Goal: Transaction & Acquisition: Obtain resource

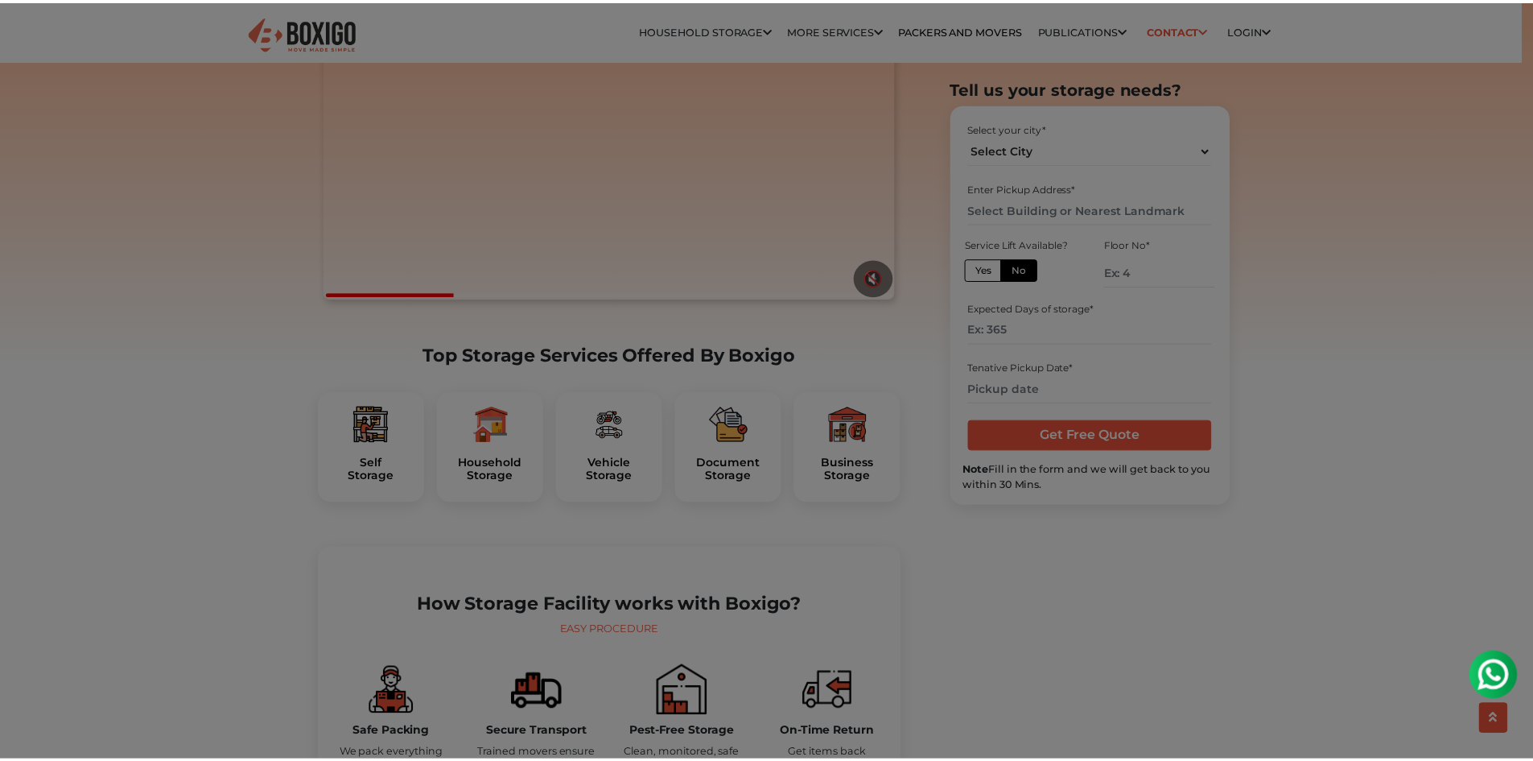
scroll to position [241, 0]
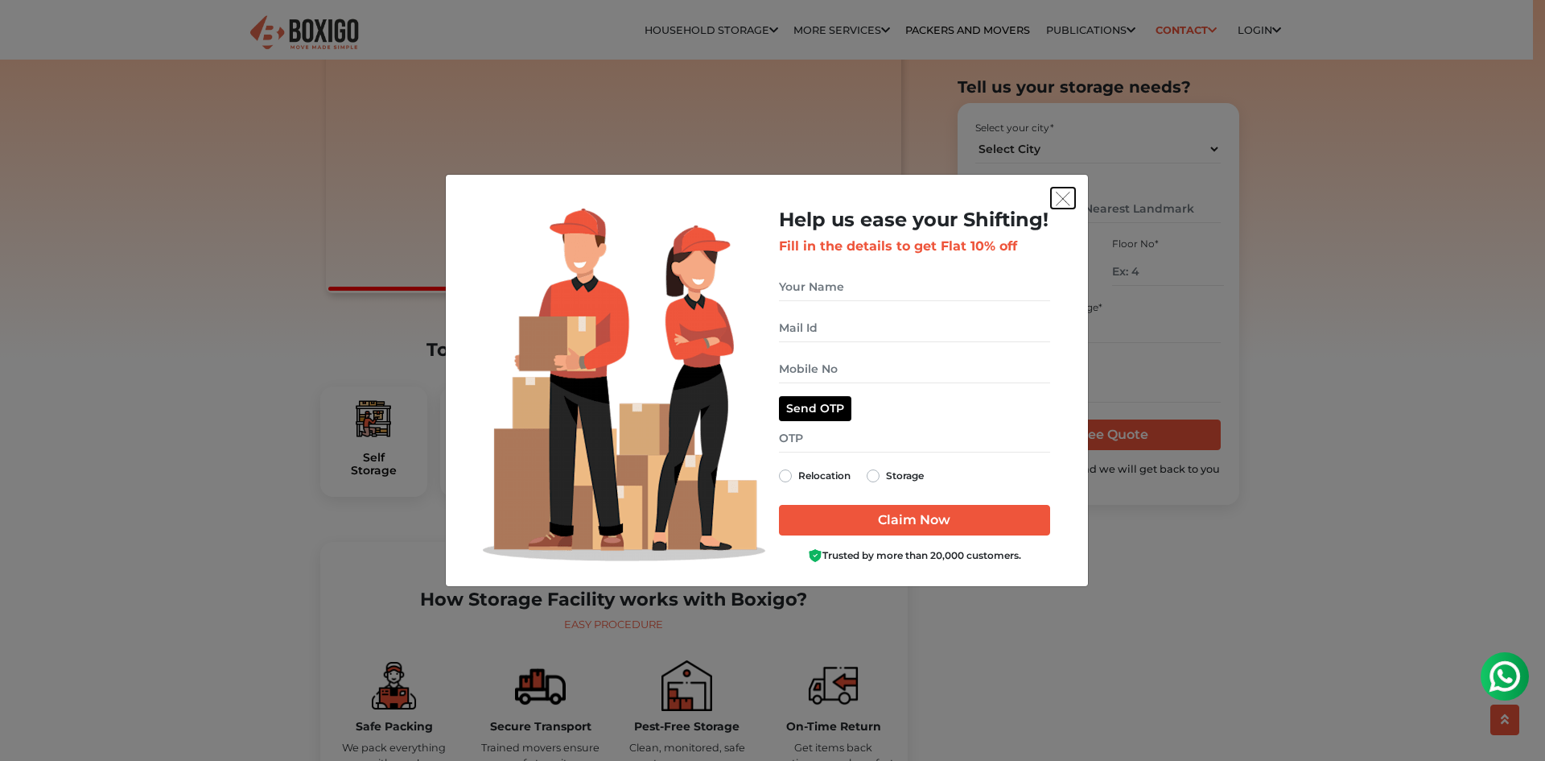
click at [1058, 193] on img "get free quote dialog" at bounding box center [1063, 199] width 14 height 14
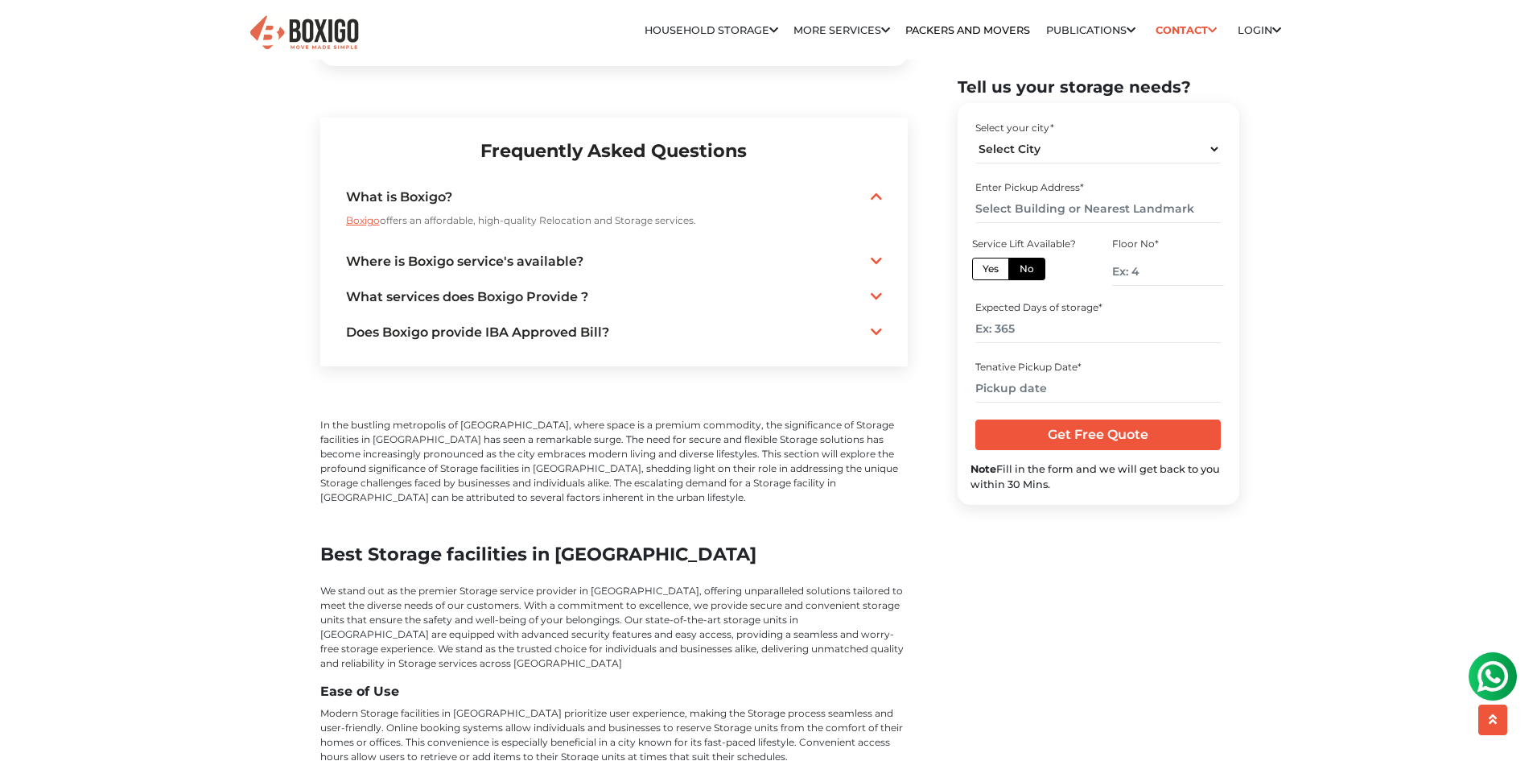
scroll to position [3381, 0]
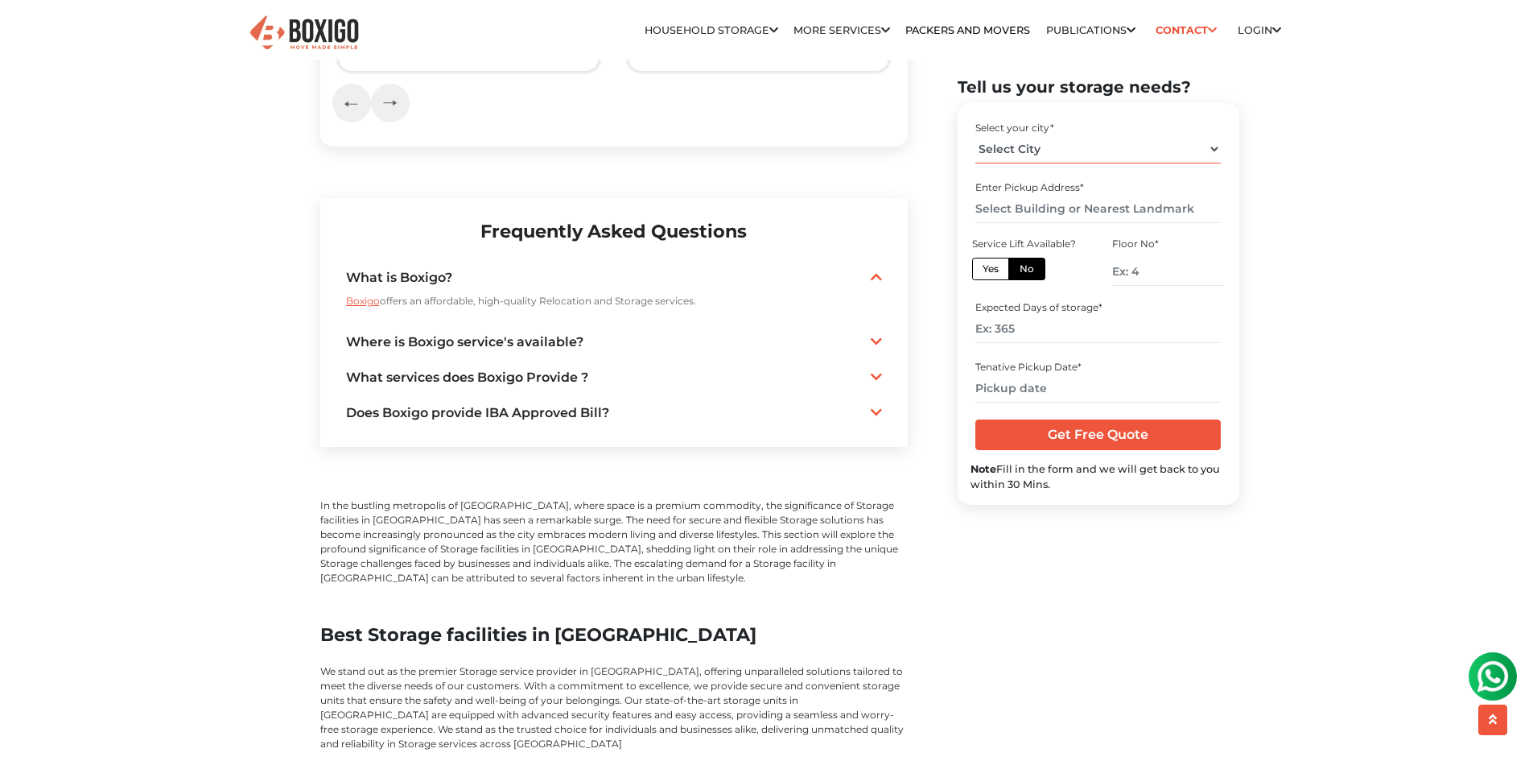
click at [1025, 153] on select "Select City [GEOGRAPHIC_DATA] [GEOGRAPHIC_DATA] [GEOGRAPHIC_DATA] [GEOGRAPHIC_D…" at bounding box center [1098, 149] width 245 height 28
select select "[GEOGRAPHIC_DATA]"
click at [976, 135] on select "Select City [GEOGRAPHIC_DATA] [GEOGRAPHIC_DATA] [GEOGRAPHIC_DATA] [GEOGRAPHIC_D…" at bounding box center [1098, 149] width 245 height 28
click at [1124, 205] on input "text" at bounding box center [1098, 209] width 245 height 28
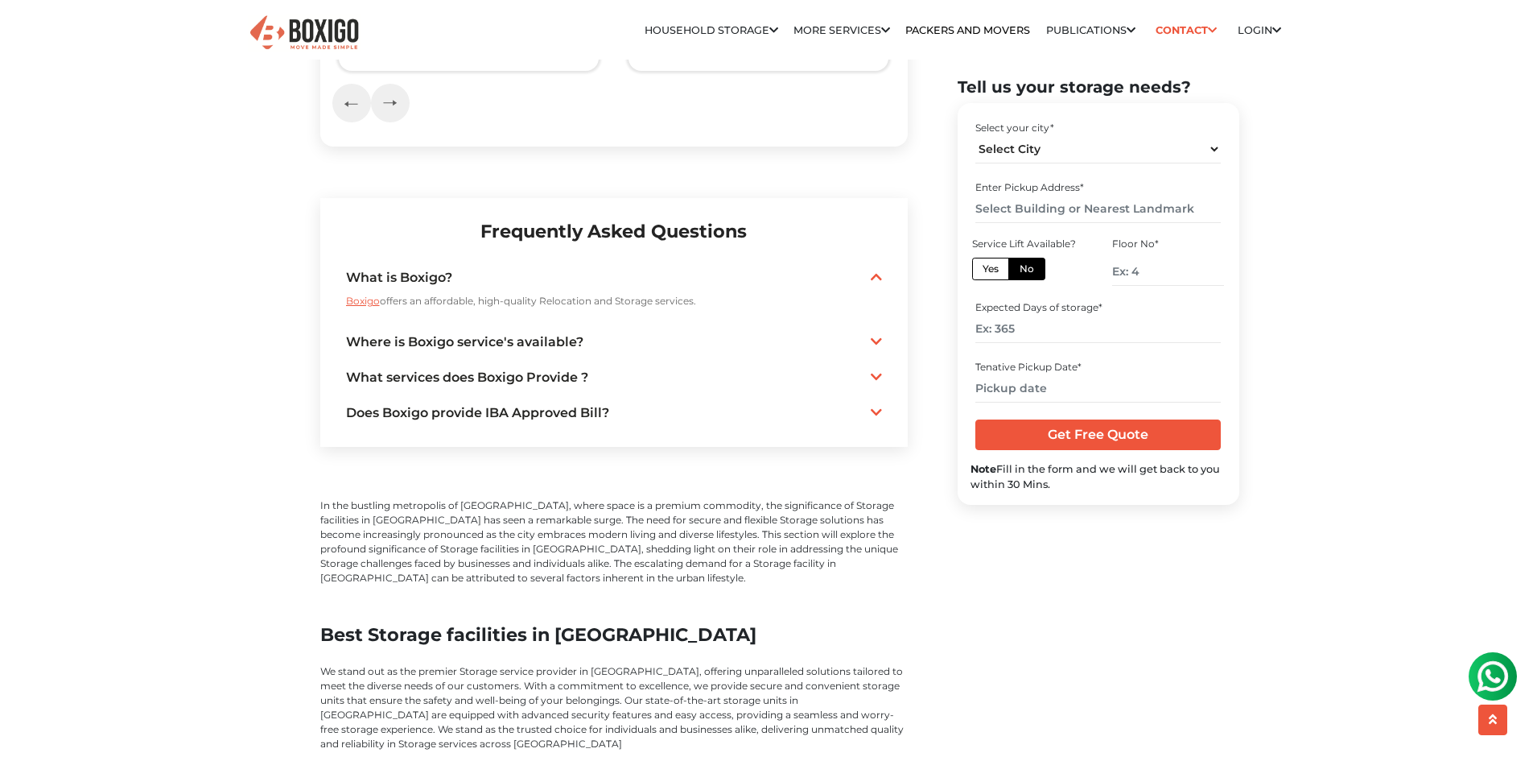
click at [985, 270] on label "Yes" at bounding box center [990, 269] width 37 height 23
click at [985, 270] on input "Yes" at bounding box center [988, 267] width 10 height 10
radio input "true"
click at [1017, 326] on input "number" at bounding box center [1098, 330] width 245 height 28
type input "90"
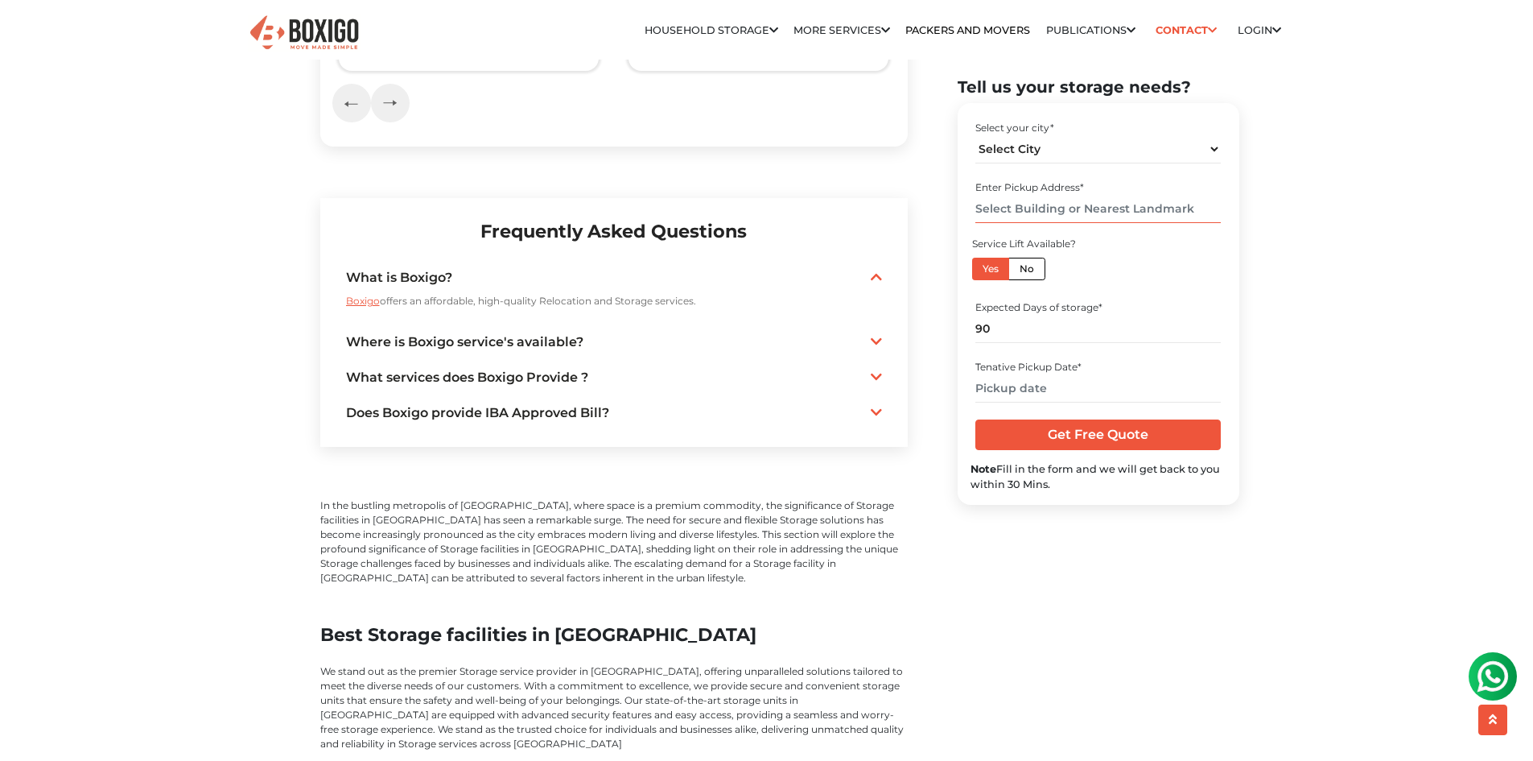
click at [1034, 212] on input "text" at bounding box center [1098, 209] width 245 height 28
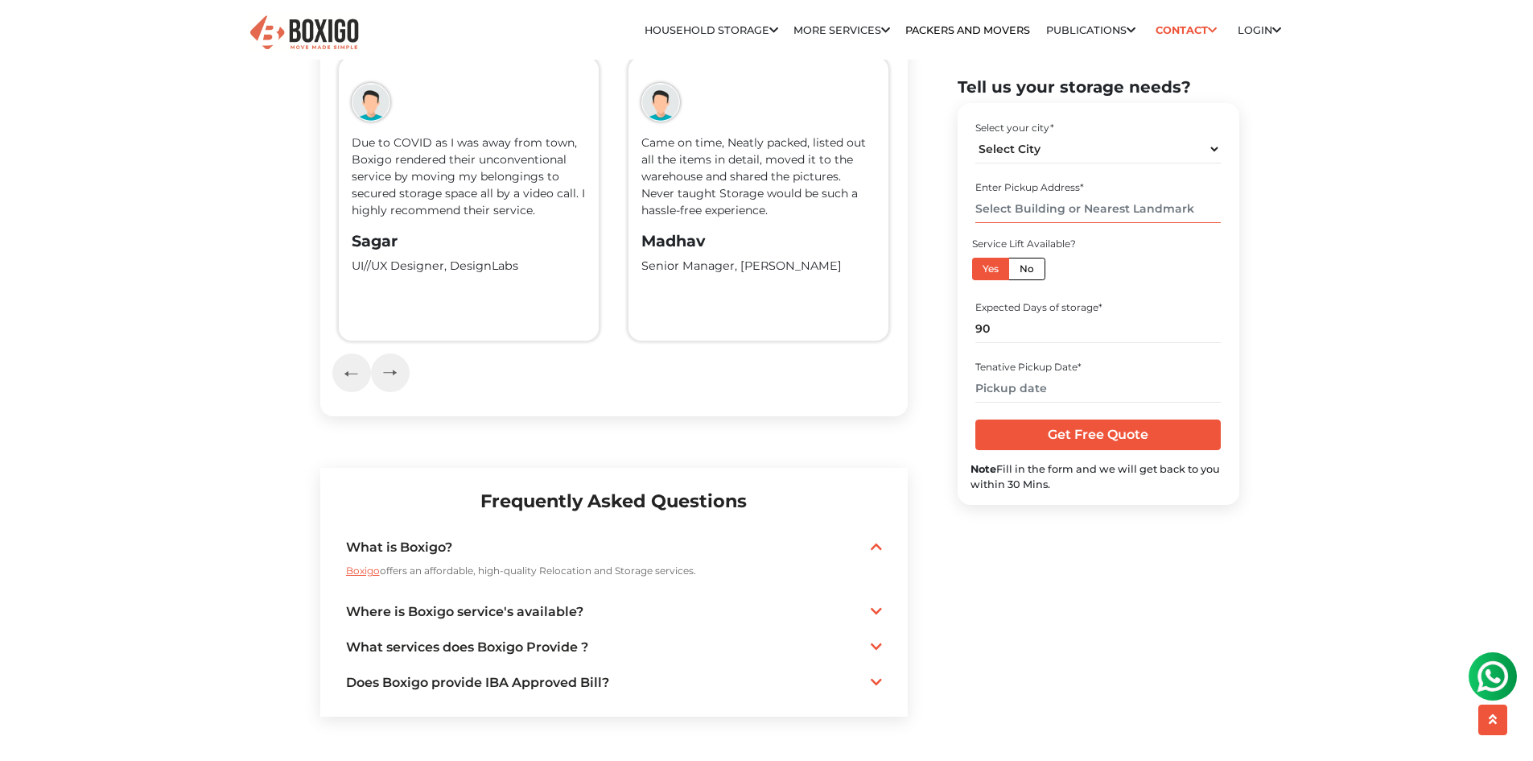
scroll to position [3139, 0]
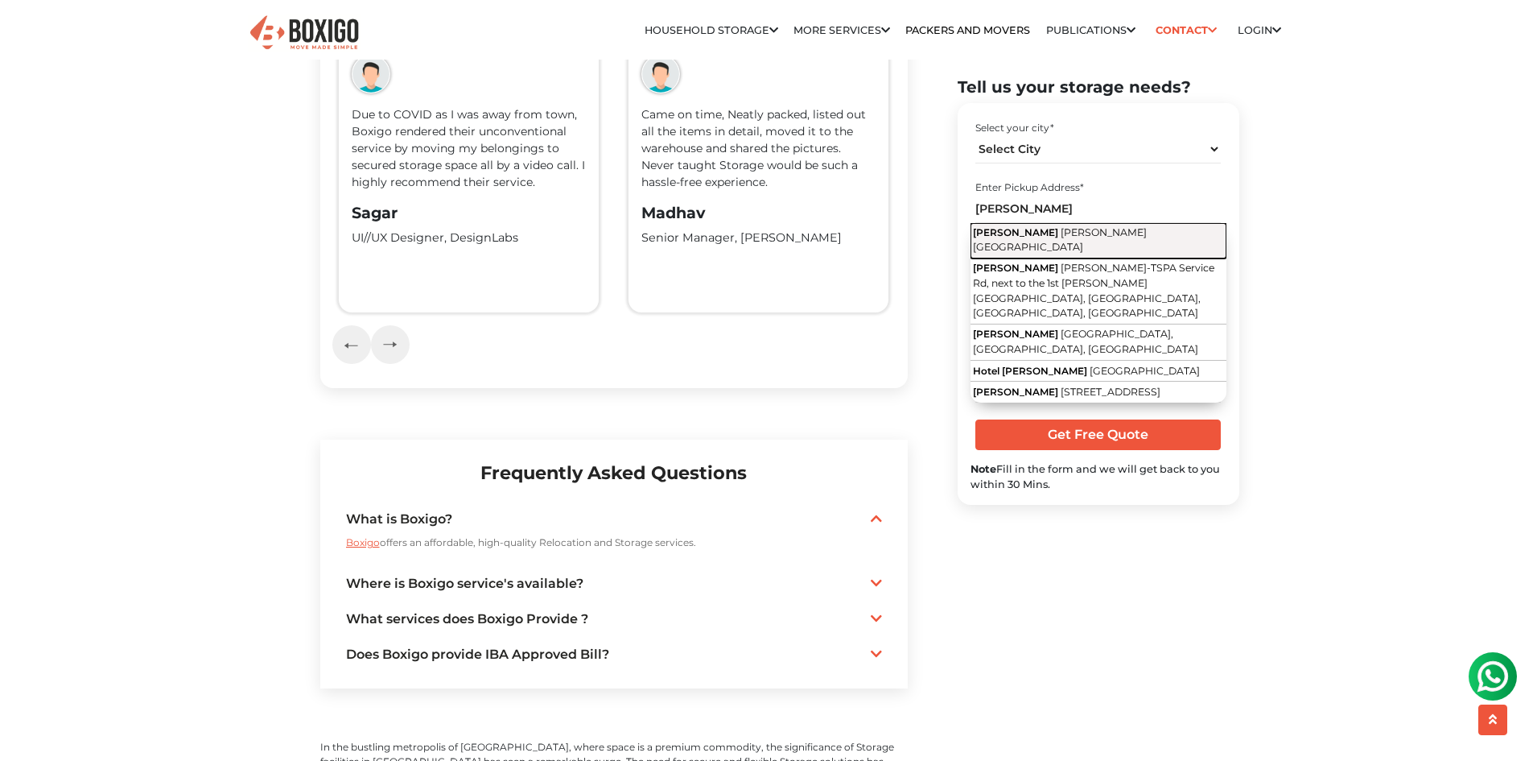
click at [1067, 241] on span "[PERSON_NAME] [GEOGRAPHIC_DATA]" at bounding box center [1060, 239] width 174 height 27
type input "[GEOGRAPHIC_DATA][PERSON_NAME][GEOGRAPHIC_DATA]"
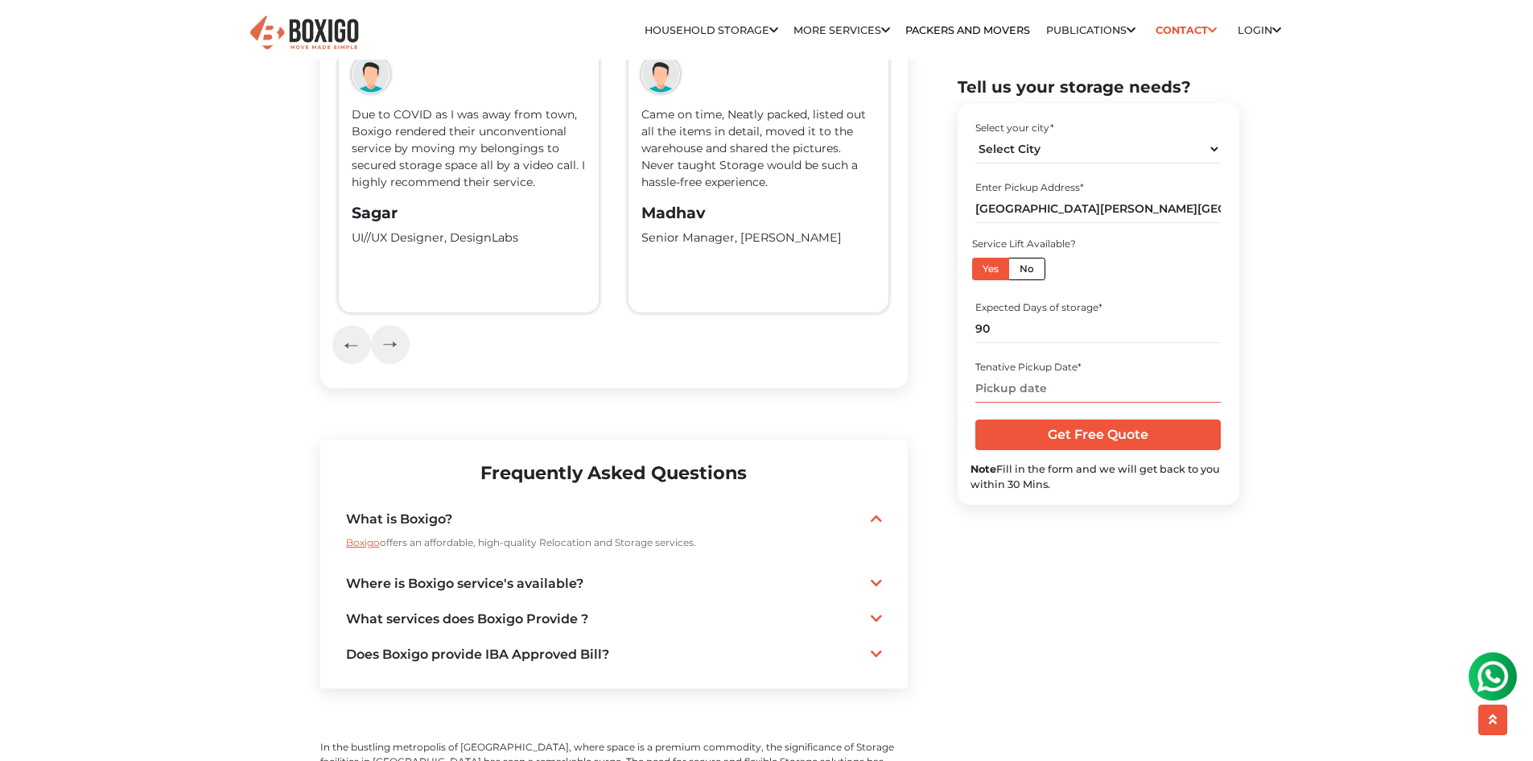
click at [1015, 388] on input "text" at bounding box center [1098, 388] width 245 height 28
click at [1143, 423] on span at bounding box center [1146, 419] width 22 height 22
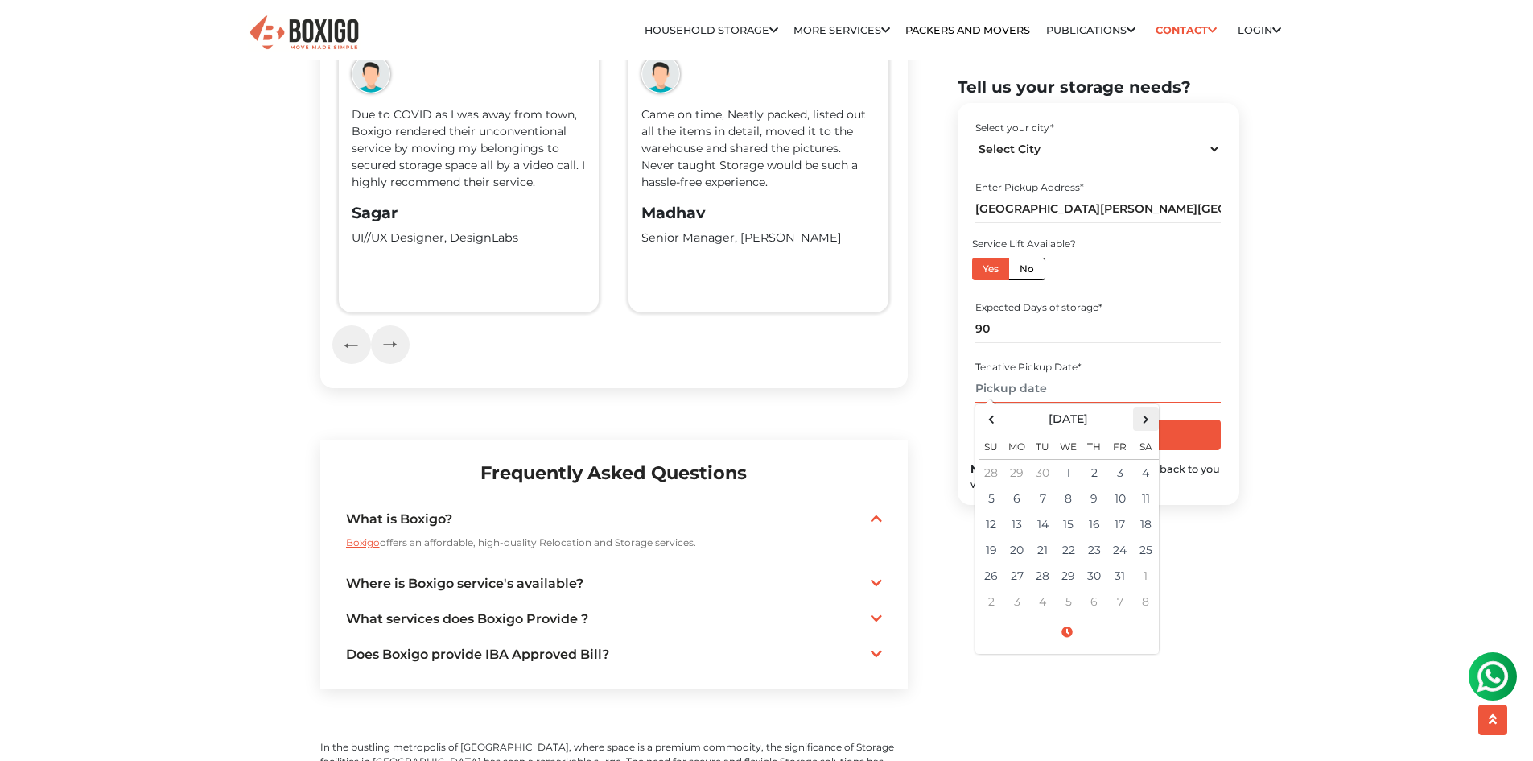
click at [1143, 423] on span at bounding box center [1146, 419] width 22 height 22
click at [1142, 472] on td "1" at bounding box center [1146, 473] width 26 height 27
type input "[DATE] 12:00 AM"
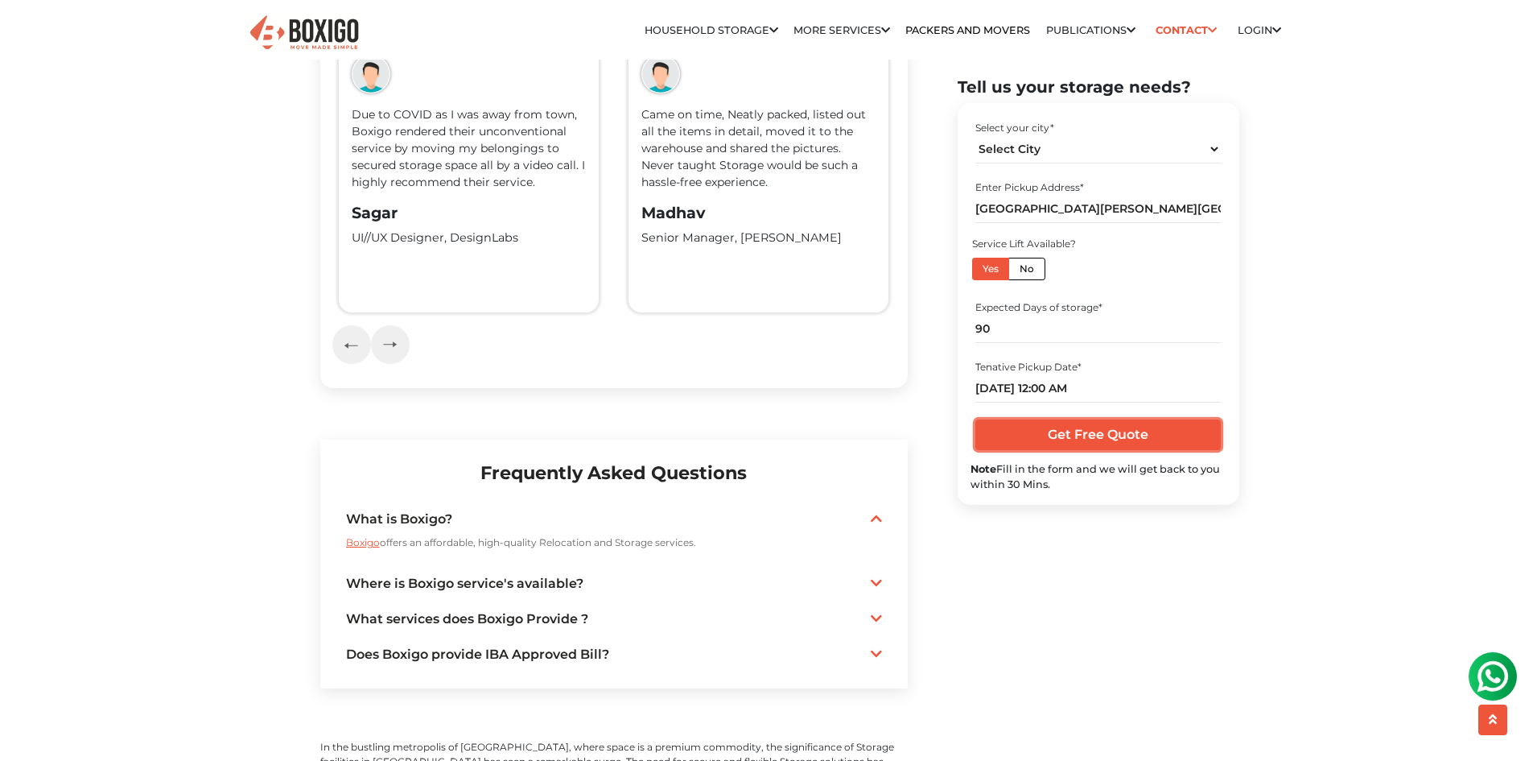
click at [1178, 437] on input "Get Free Quote" at bounding box center [1098, 434] width 245 height 31
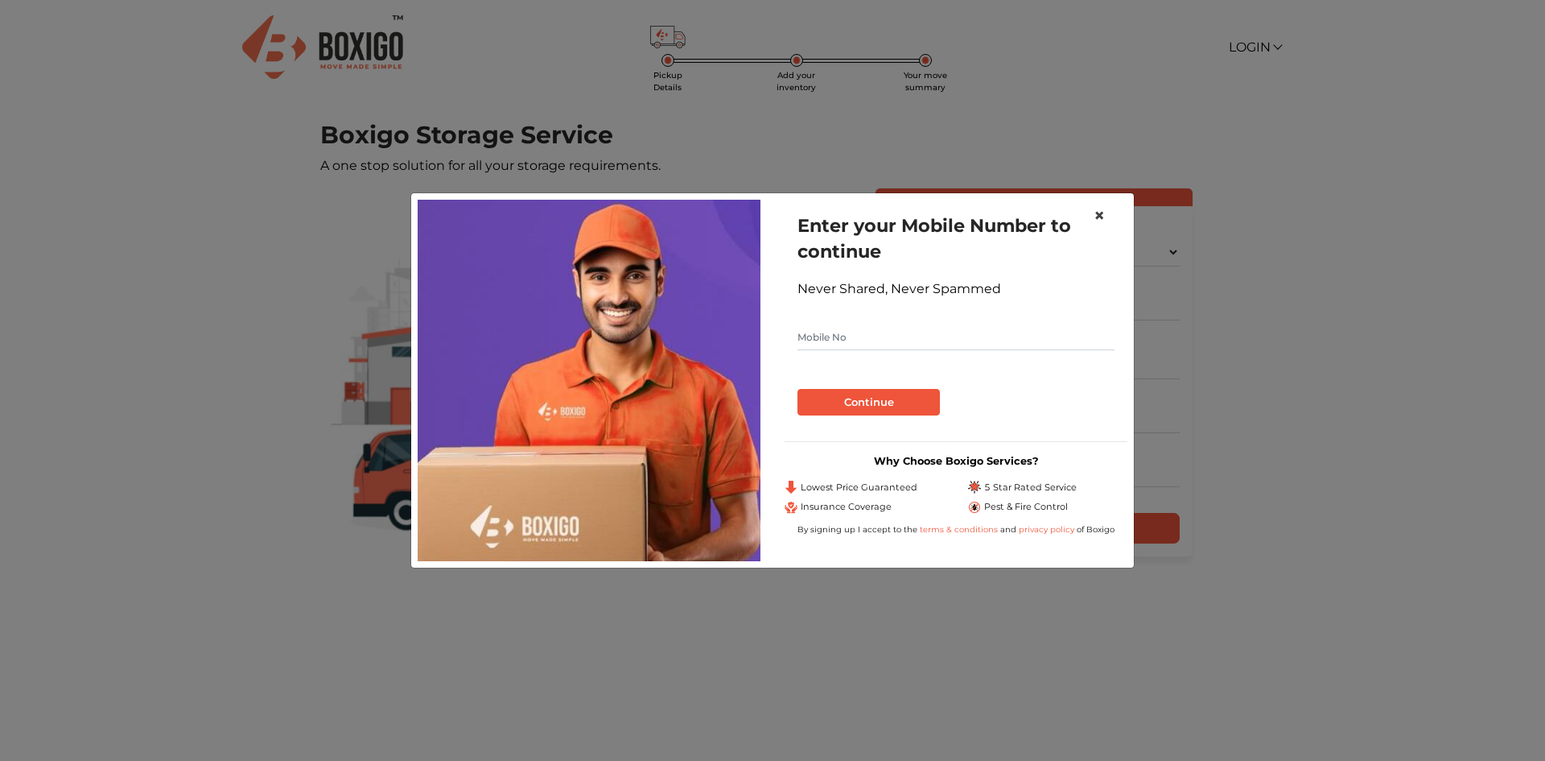
click at [1100, 212] on span "×" at bounding box center [1099, 215] width 11 height 23
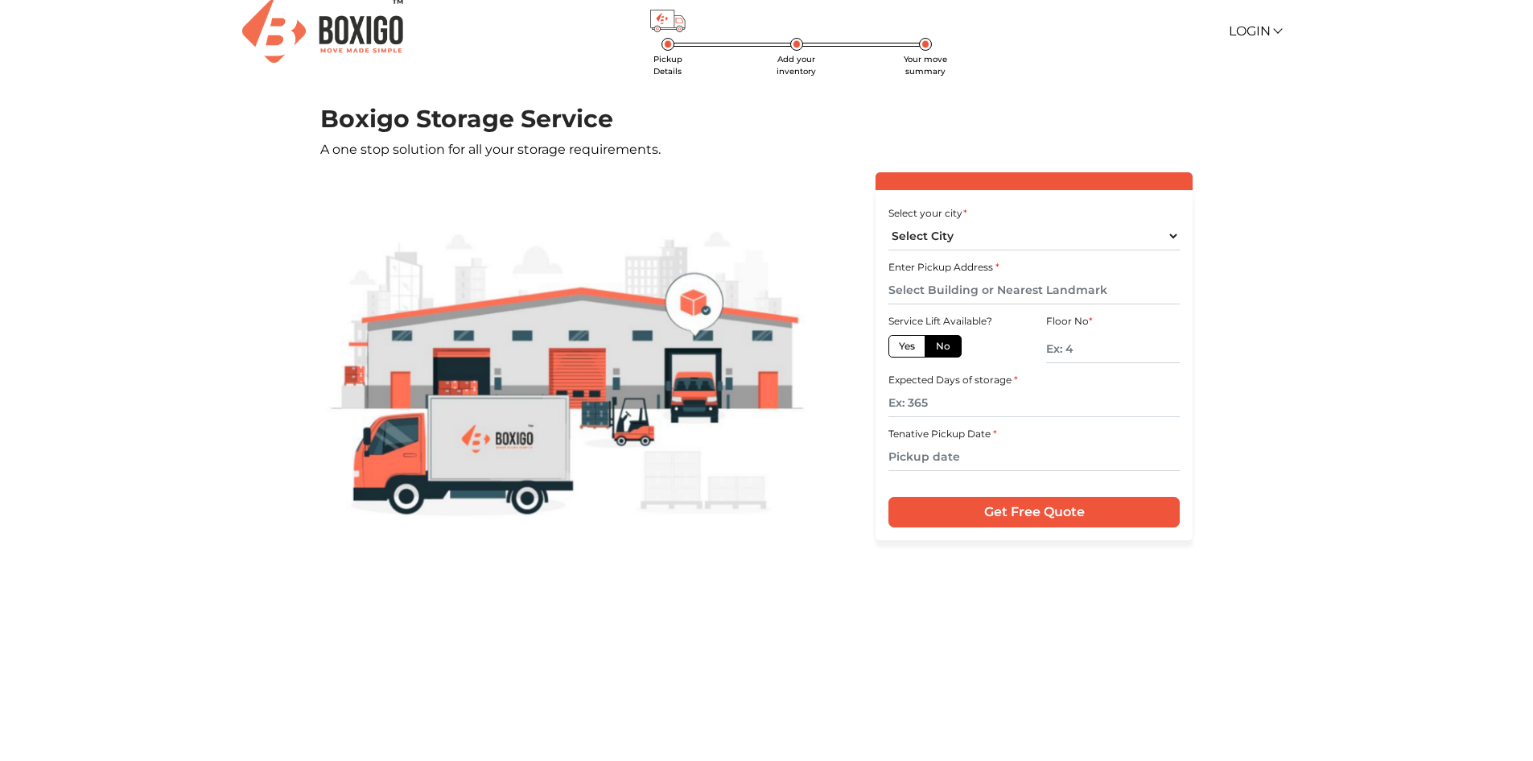
scroll to position [31, 0]
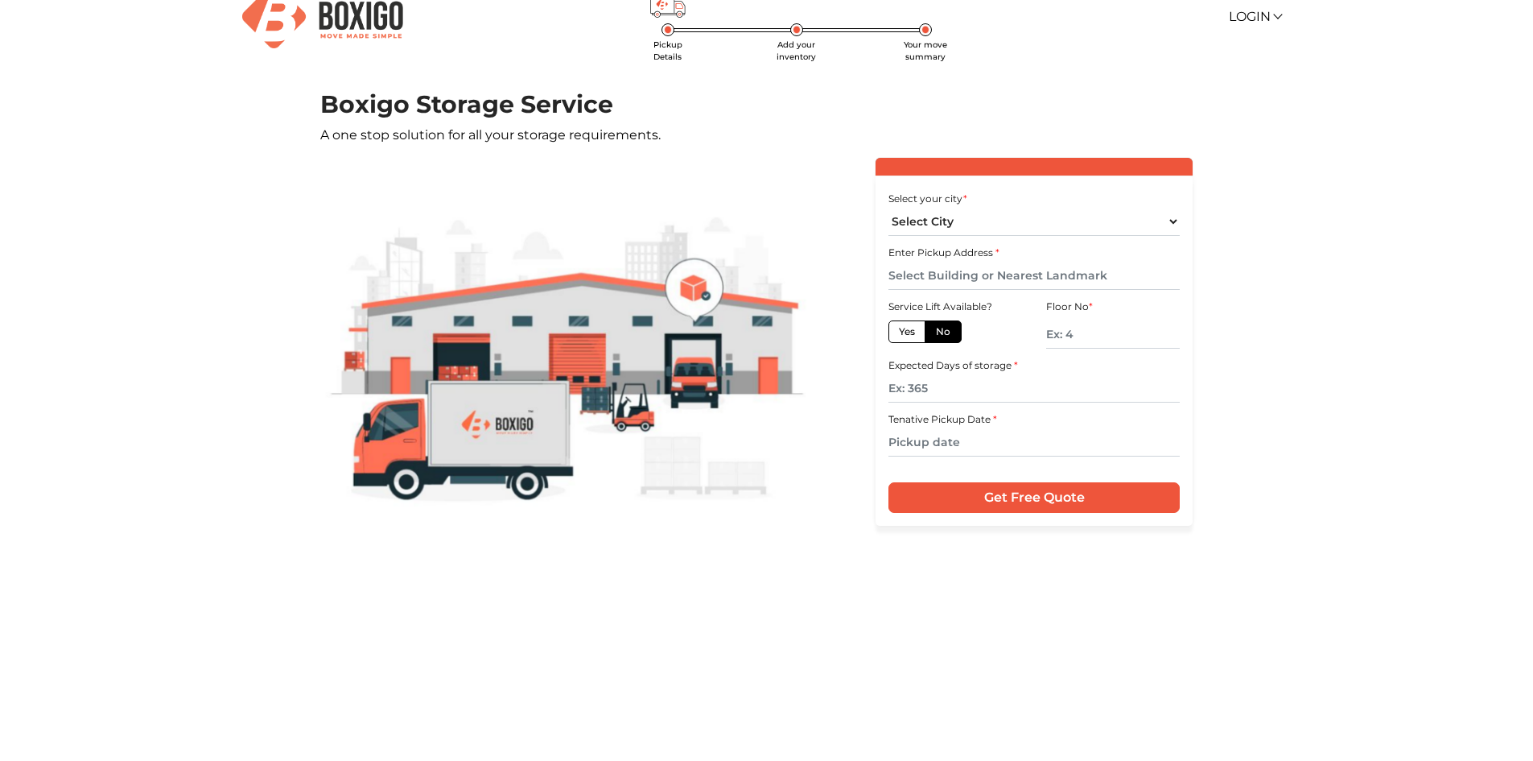
click at [346, 23] on img at bounding box center [322, 17] width 161 height 64
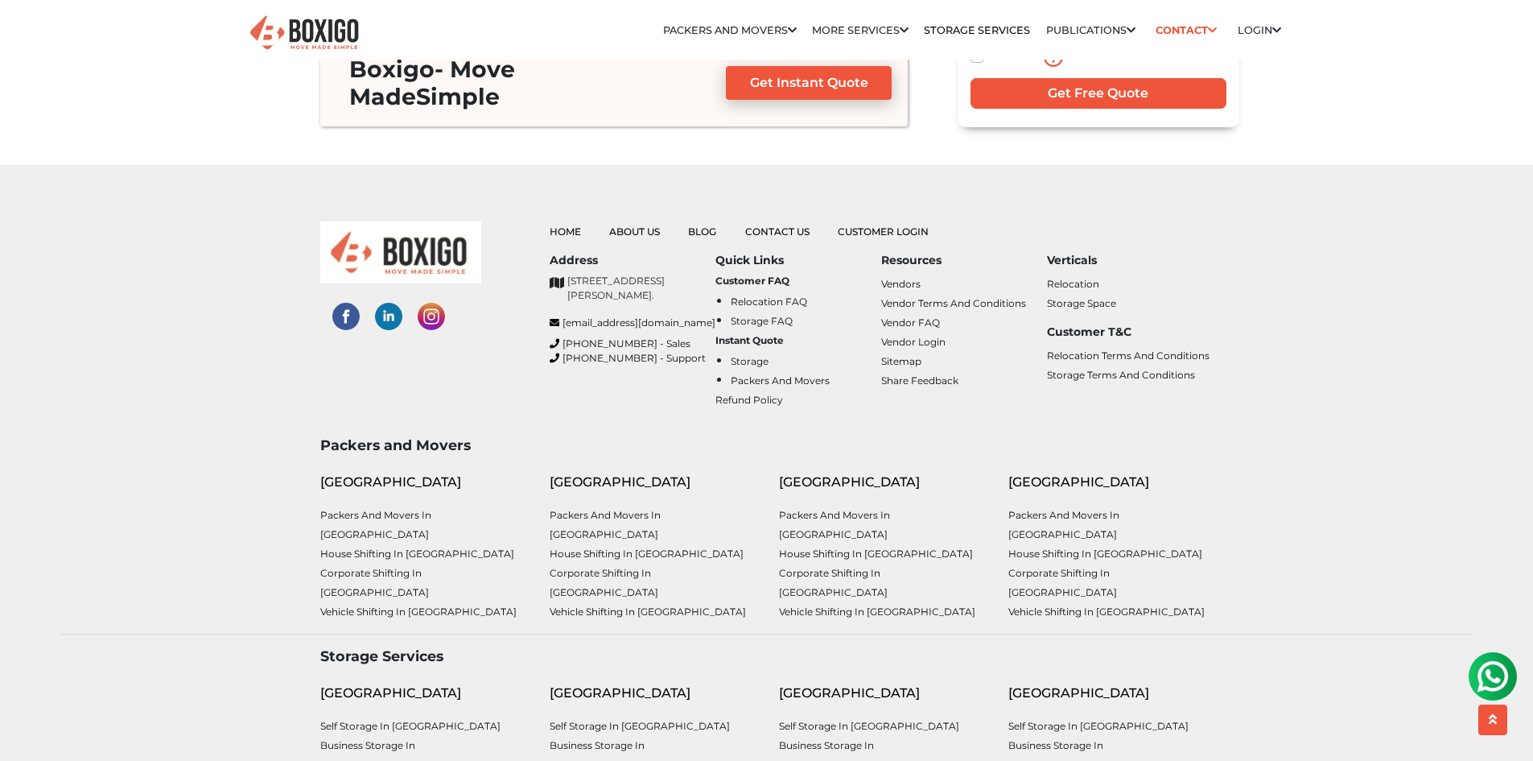
scroll to position [5272, 0]
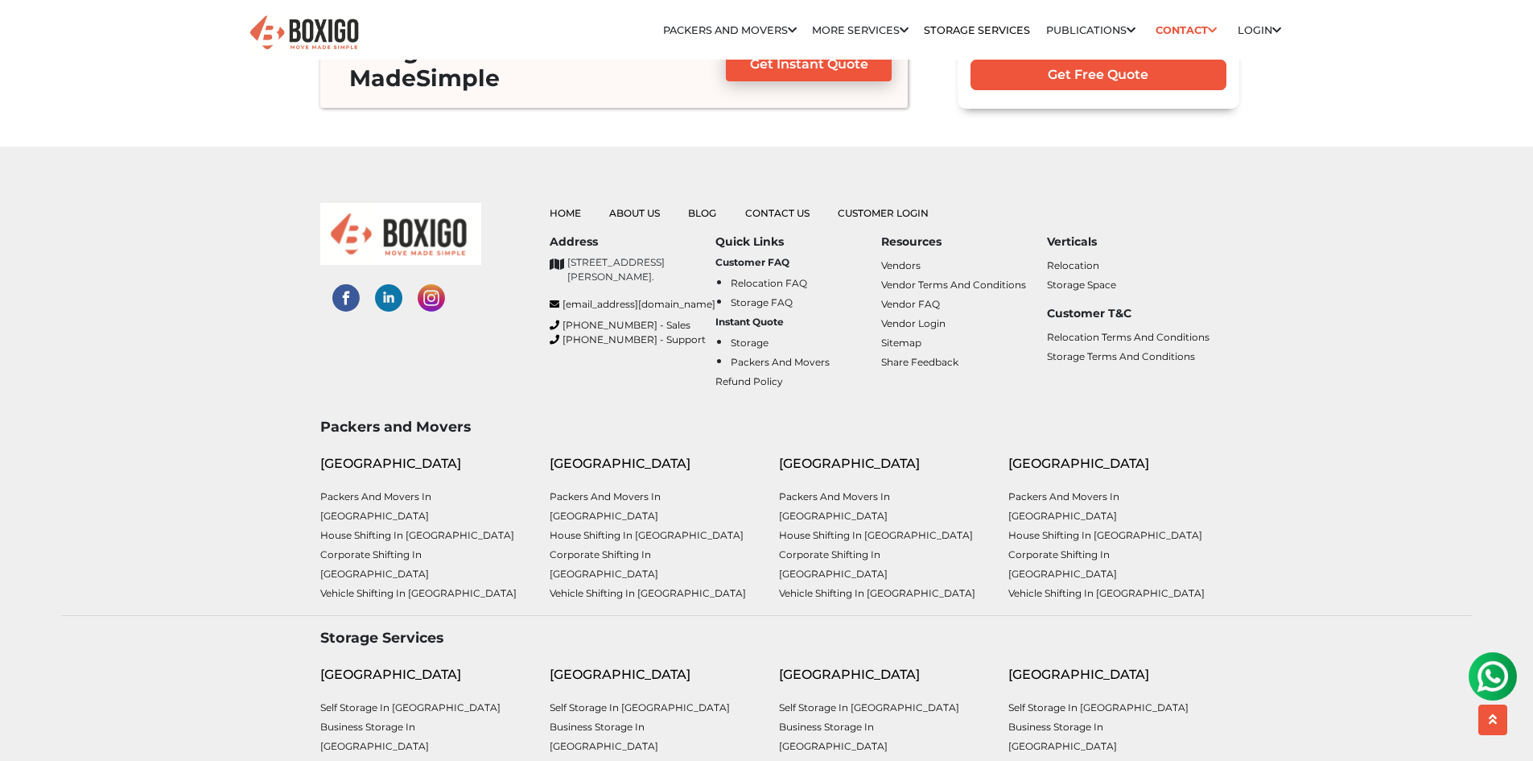
click at [888, 759] on link "Household Storage in [GEOGRAPHIC_DATA]" at bounding box center [833, 774] width 109 height 31
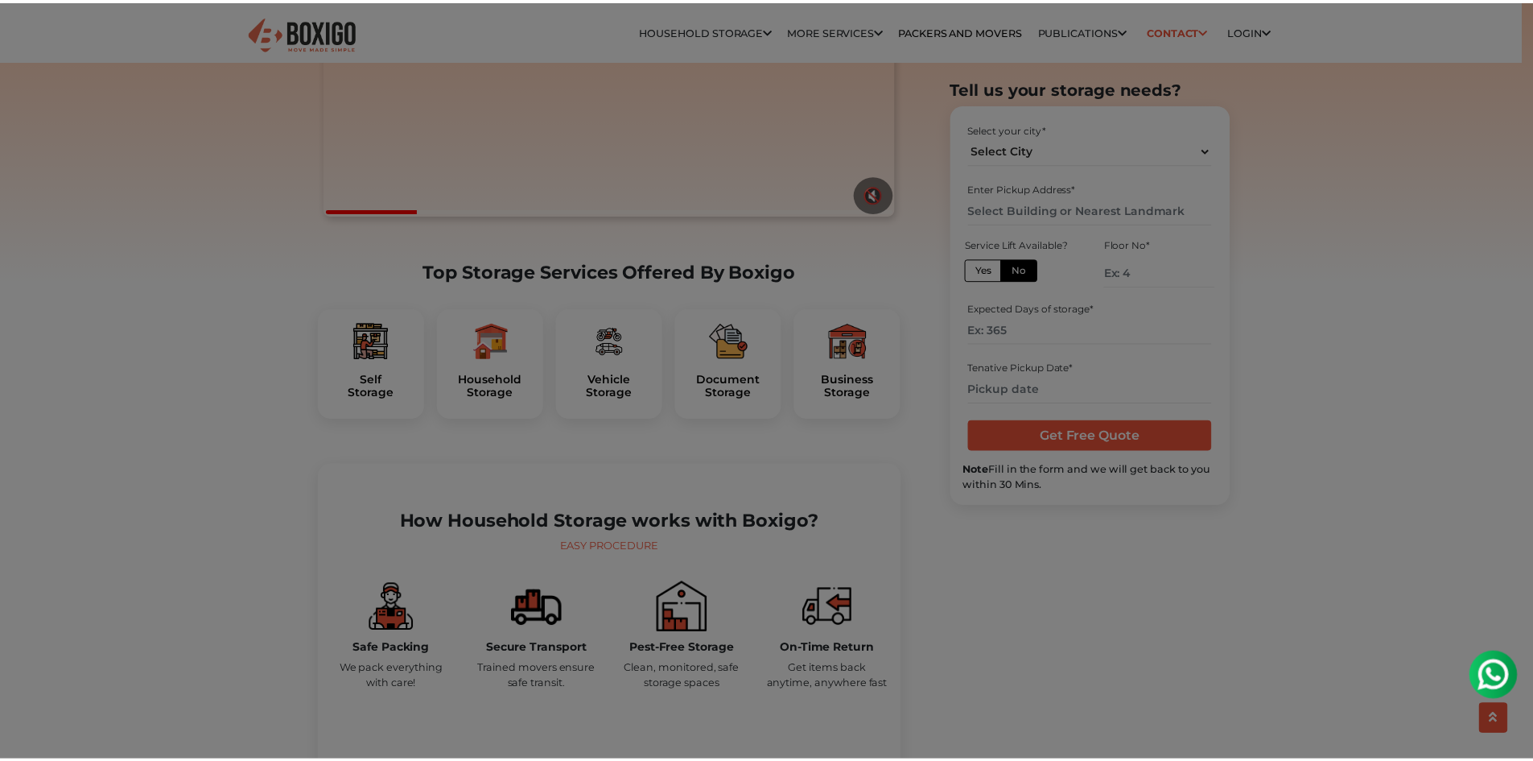
scroll to position [322, 0]
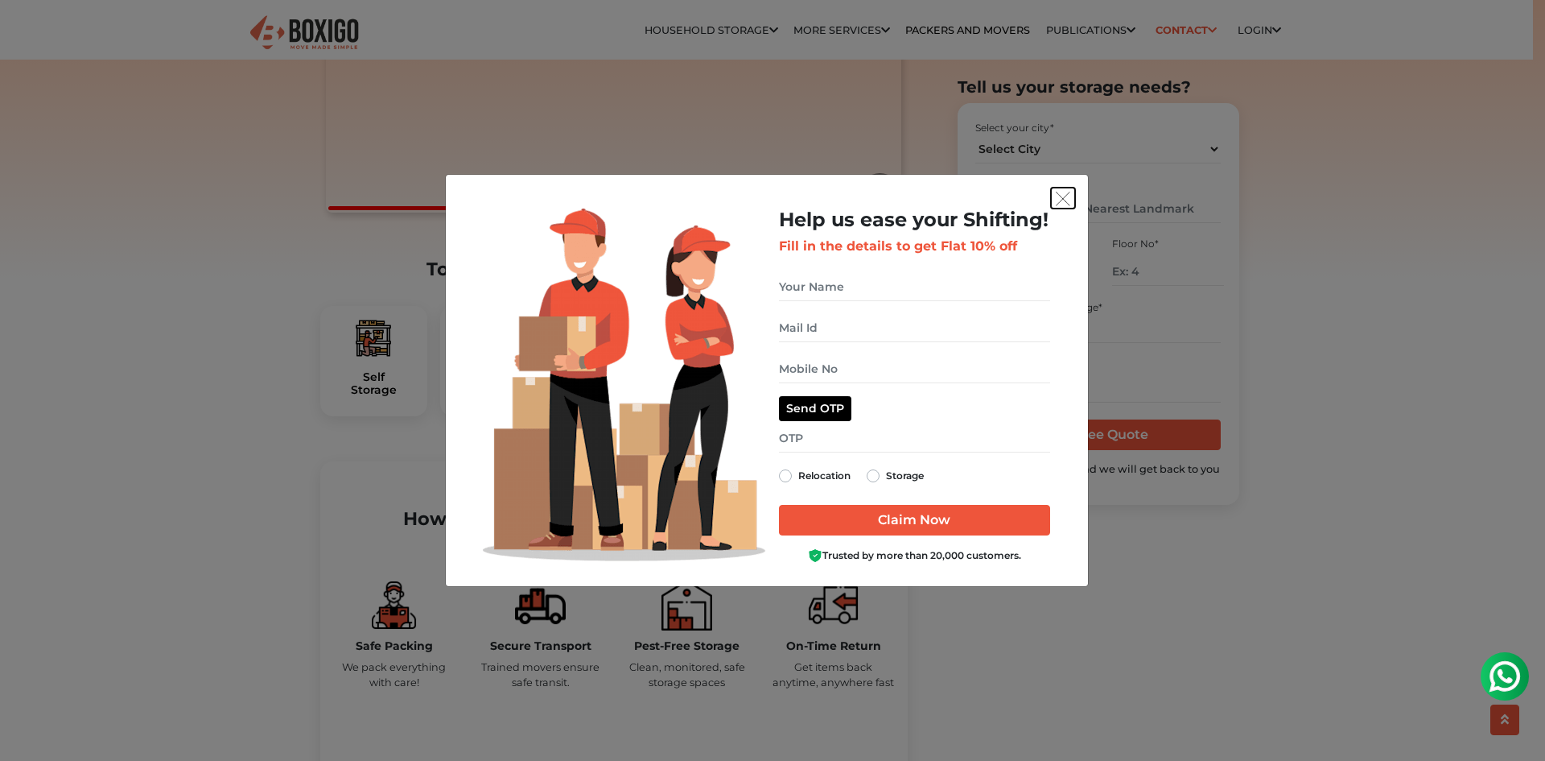
click at [1060, 200] on img "get free quote dialog" at bounding box center [1063, 199] width 14 height 14
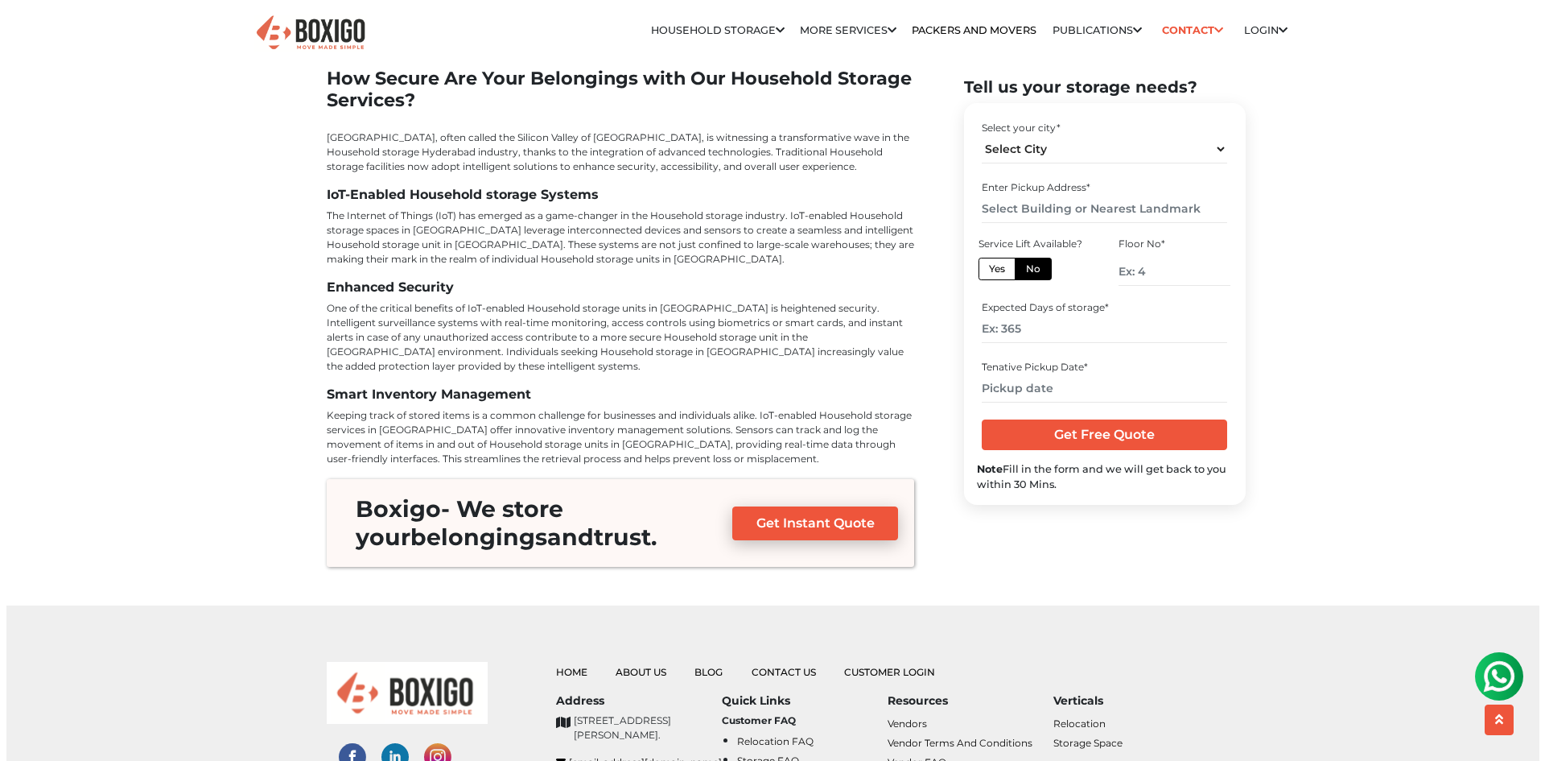
scroll to position [5312, 0]
